Goal: Navigation & Orientation: Find specific page/section

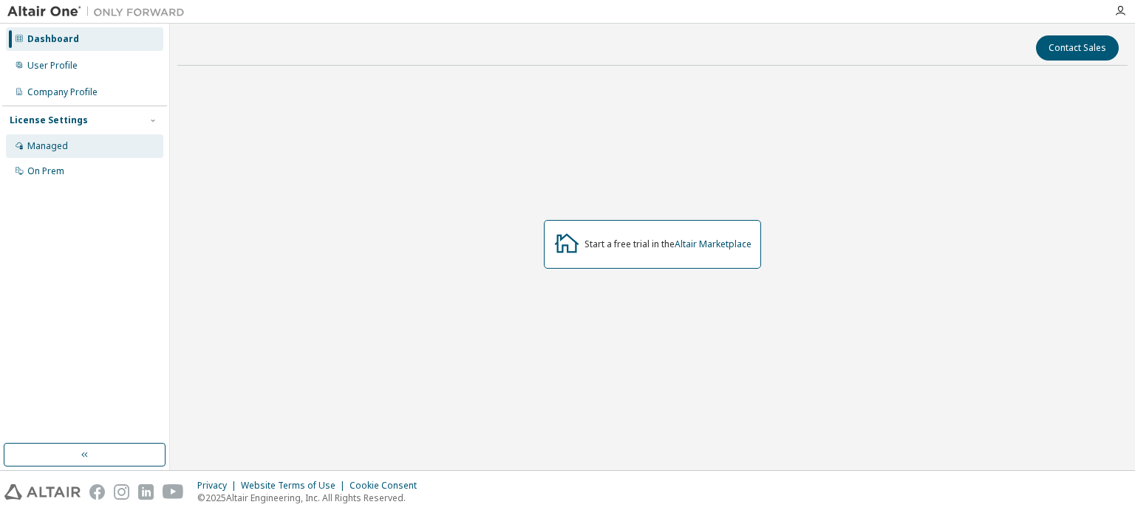
click at [98, 147] on div "Managed" at bounding box center [84, 146] width 157 height 24
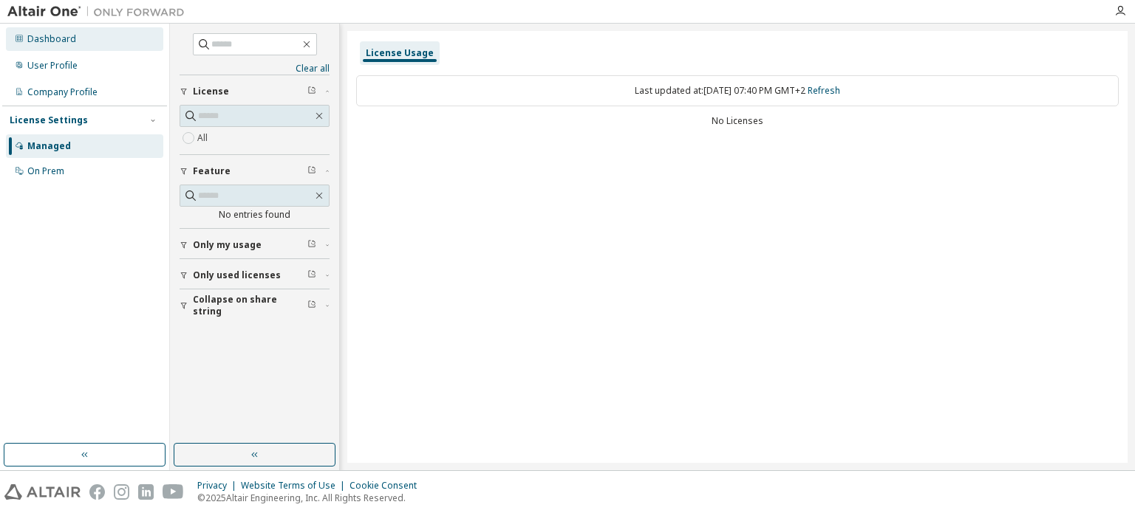
click at [67, 45] on div "Dashboard" at bounding box center [84, 39] width 157 height 24
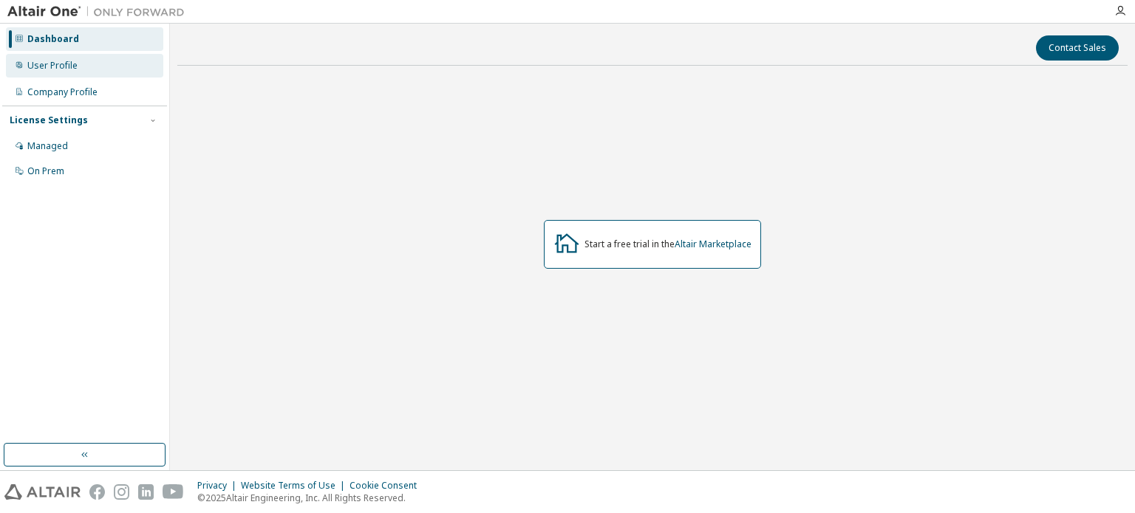
click at [75, 67] on div "User Profile" at bounding box center [52, 66] width 50 height 12
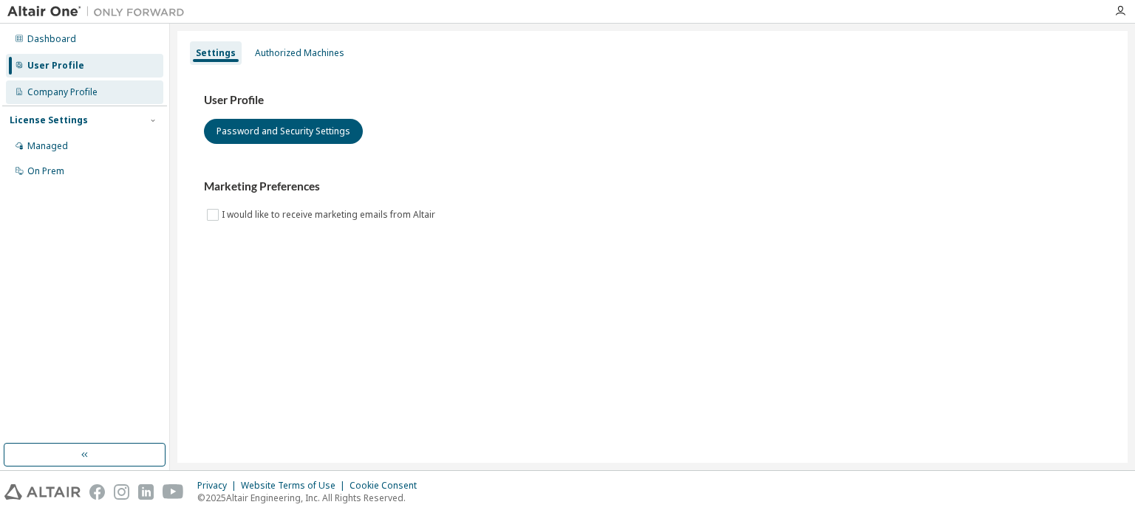
click at [139, 103] on div "Company Profile" at bounding box center [84, 93] width 157 height 24
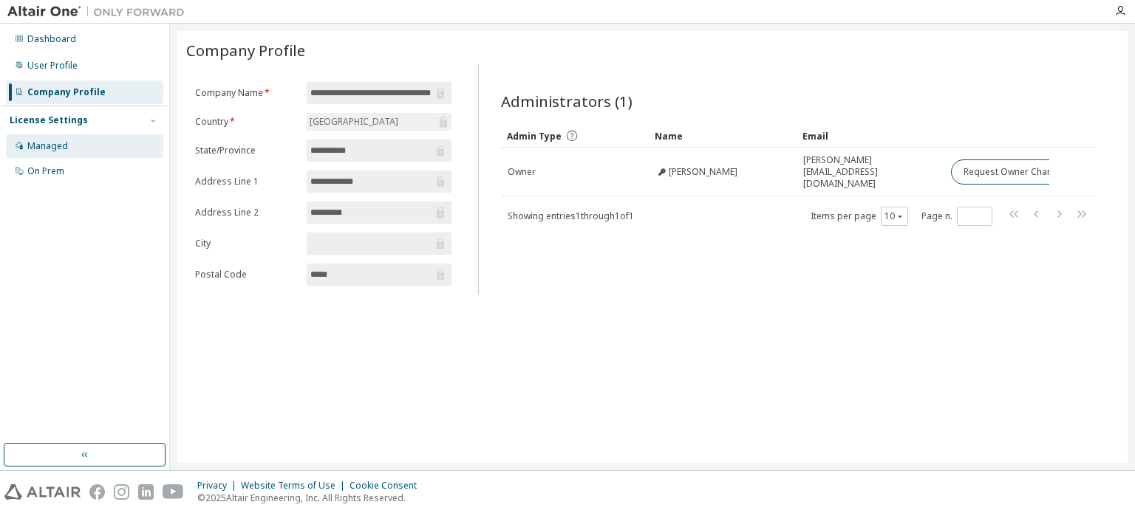
click at [93, 141] on div "Managed" at bounding box center [84, 146] width 157 height 24
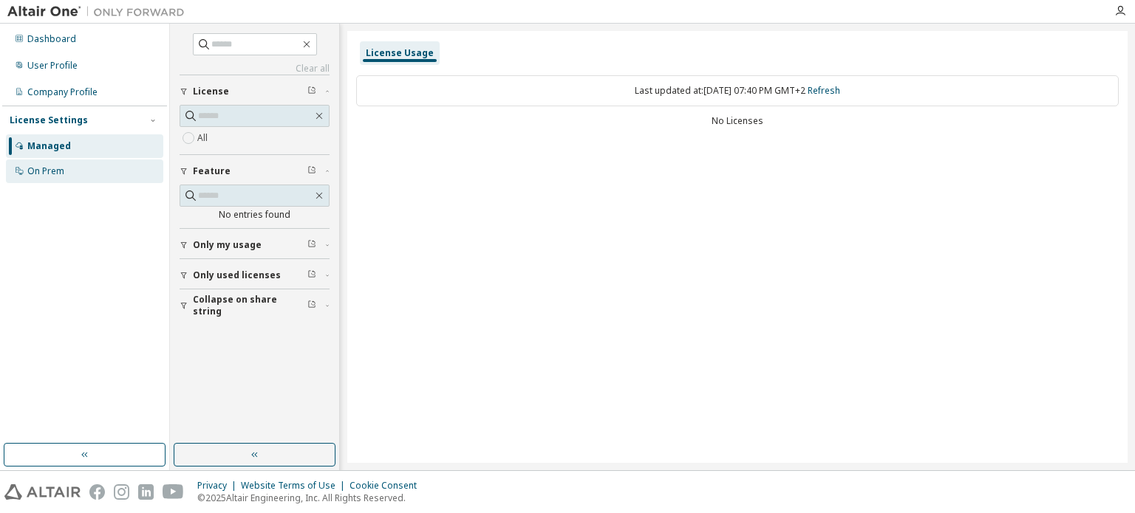
click at [112, 165] on div "On Prem" at bounding box center [84, 172] width 157 height 24
